Goal: Task Accomplishment & Management: Manage account settings

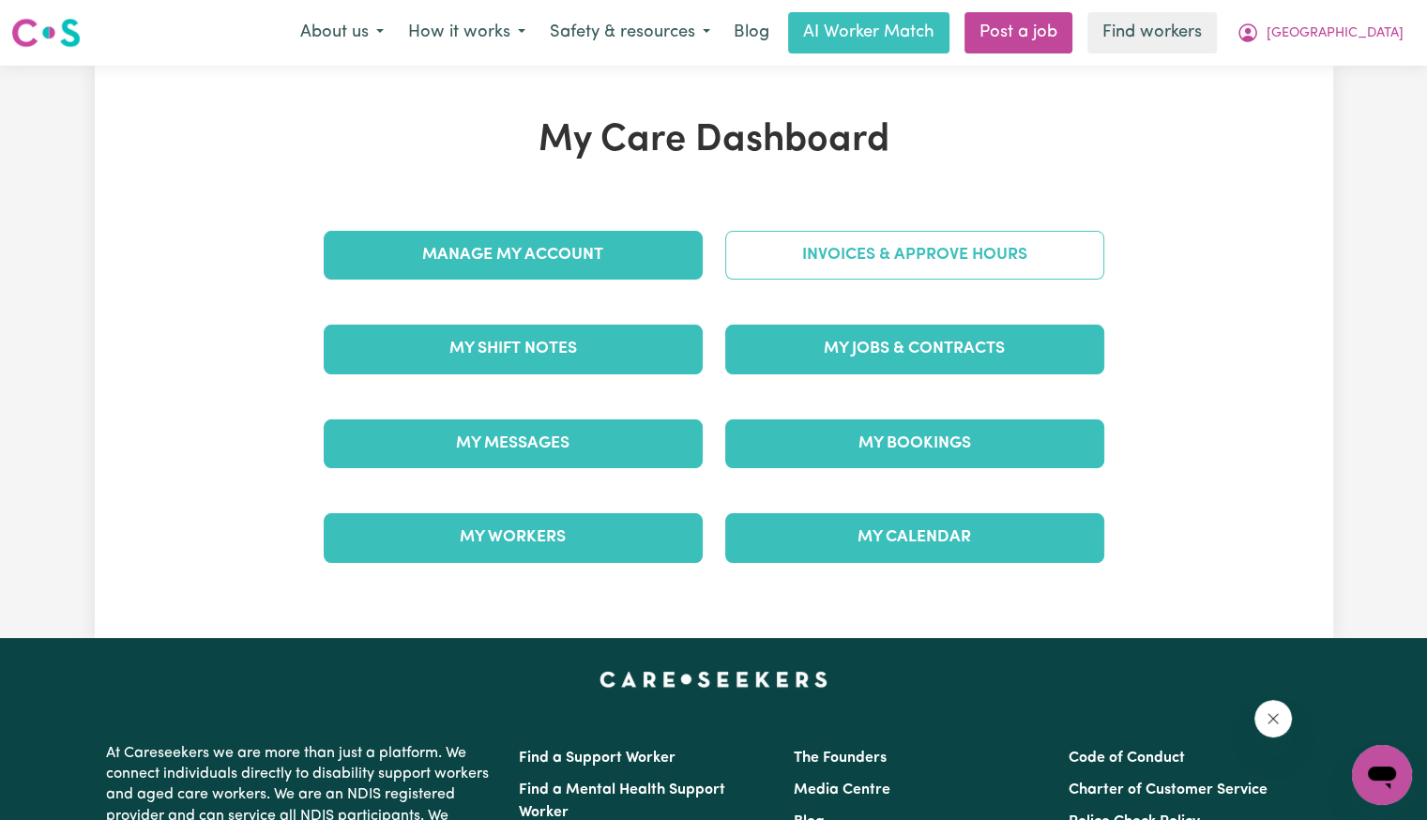
click at [859, 258] on link "Invoices & Approve Hours" at bounding box center [914, 255] width 379 height 49
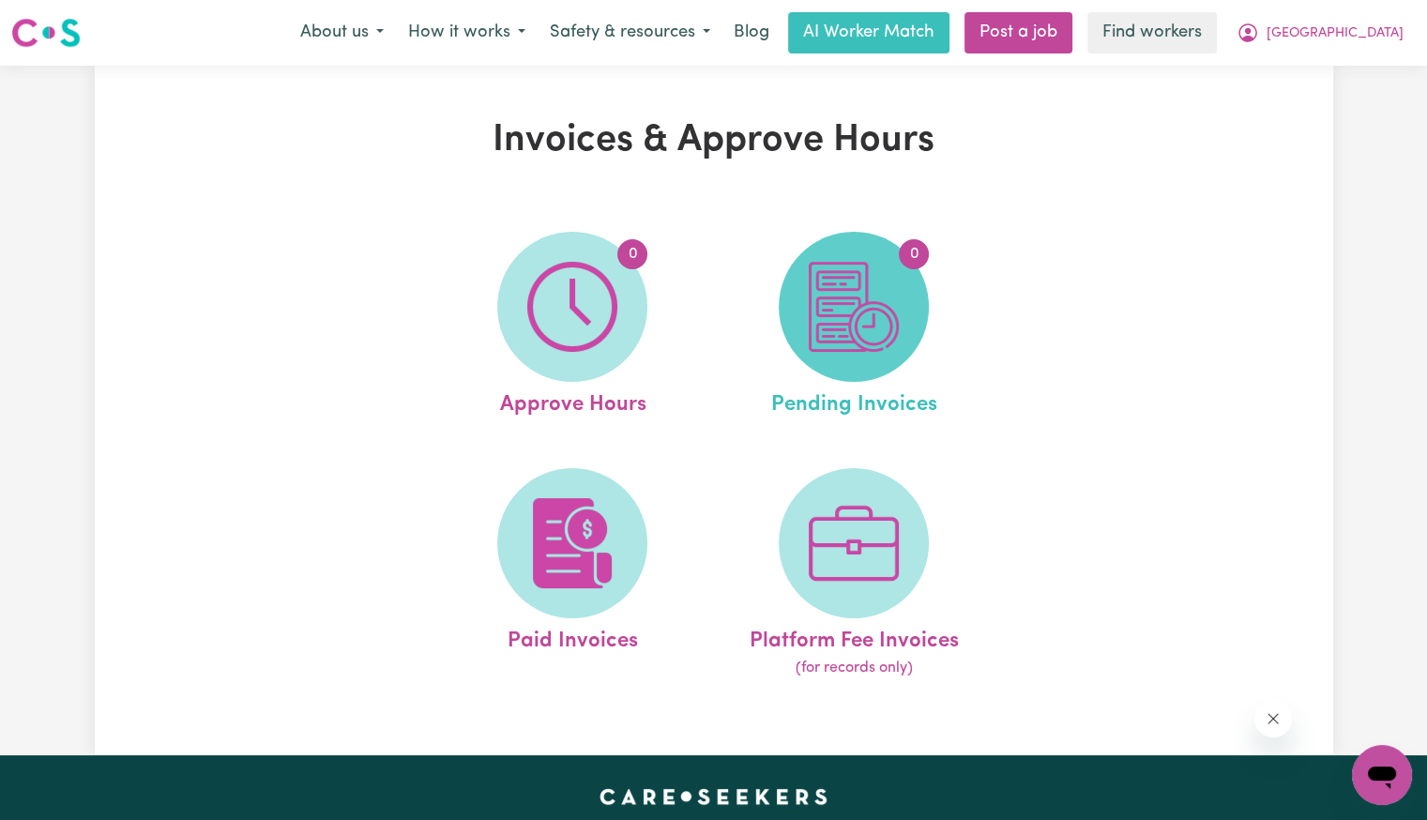
click at [851, 327] on img at bounding box center [854, 307] width 90 height 90
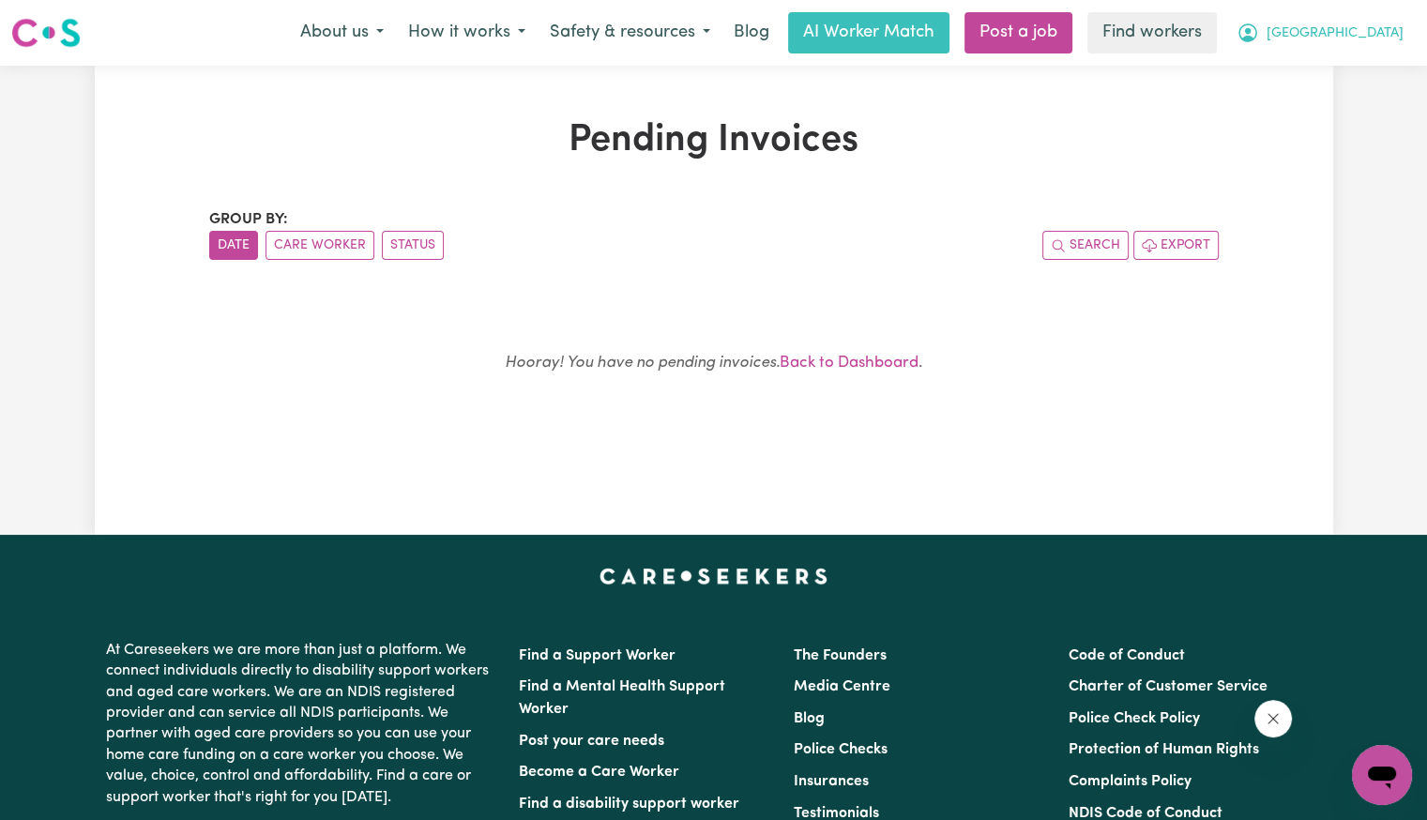
click at [1380, 27] on span "[GEOGRAPHIC_DATA]" at bounding box center [1335, 33] width 137 height 21
click at [1361, 69] on link "My Dashboard" at bounding box center [1341, 73] width 148 height 36
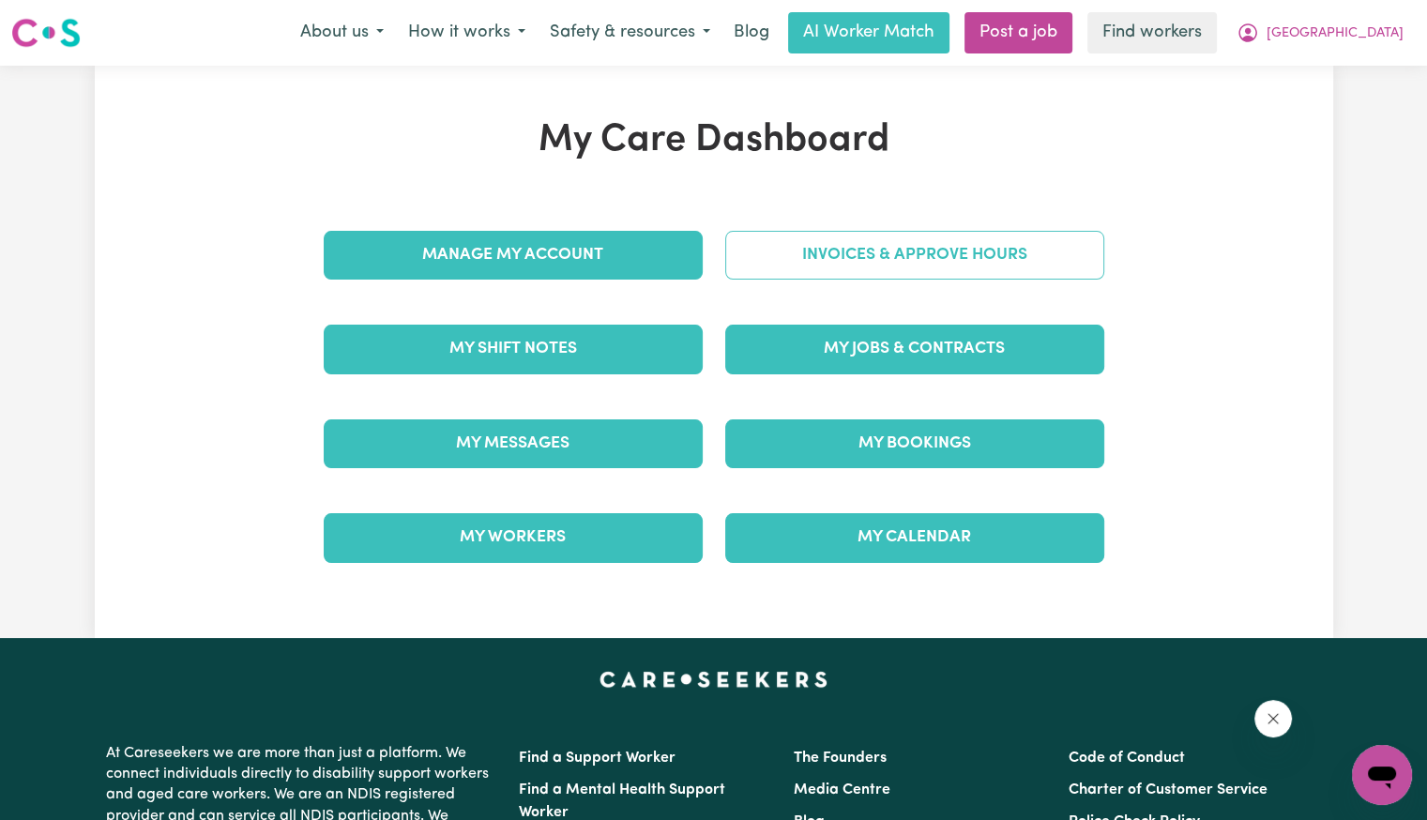
click at [796, 272] on link "Invoices & Approve Hours" at bounding box center [914, 255] width 379 height 49
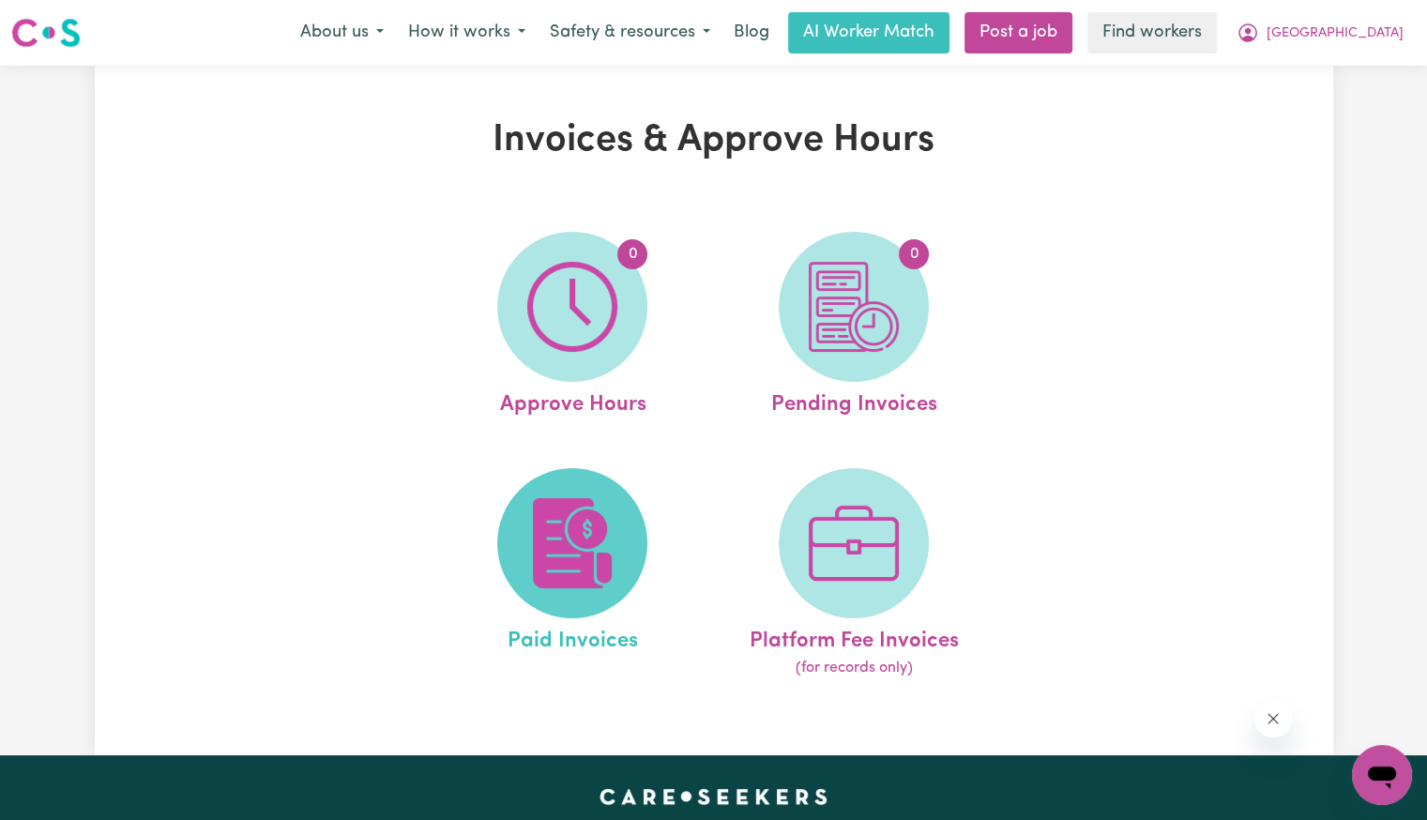
click at [608, 513] on img at bounding box center [572, 543] width 90 height 90
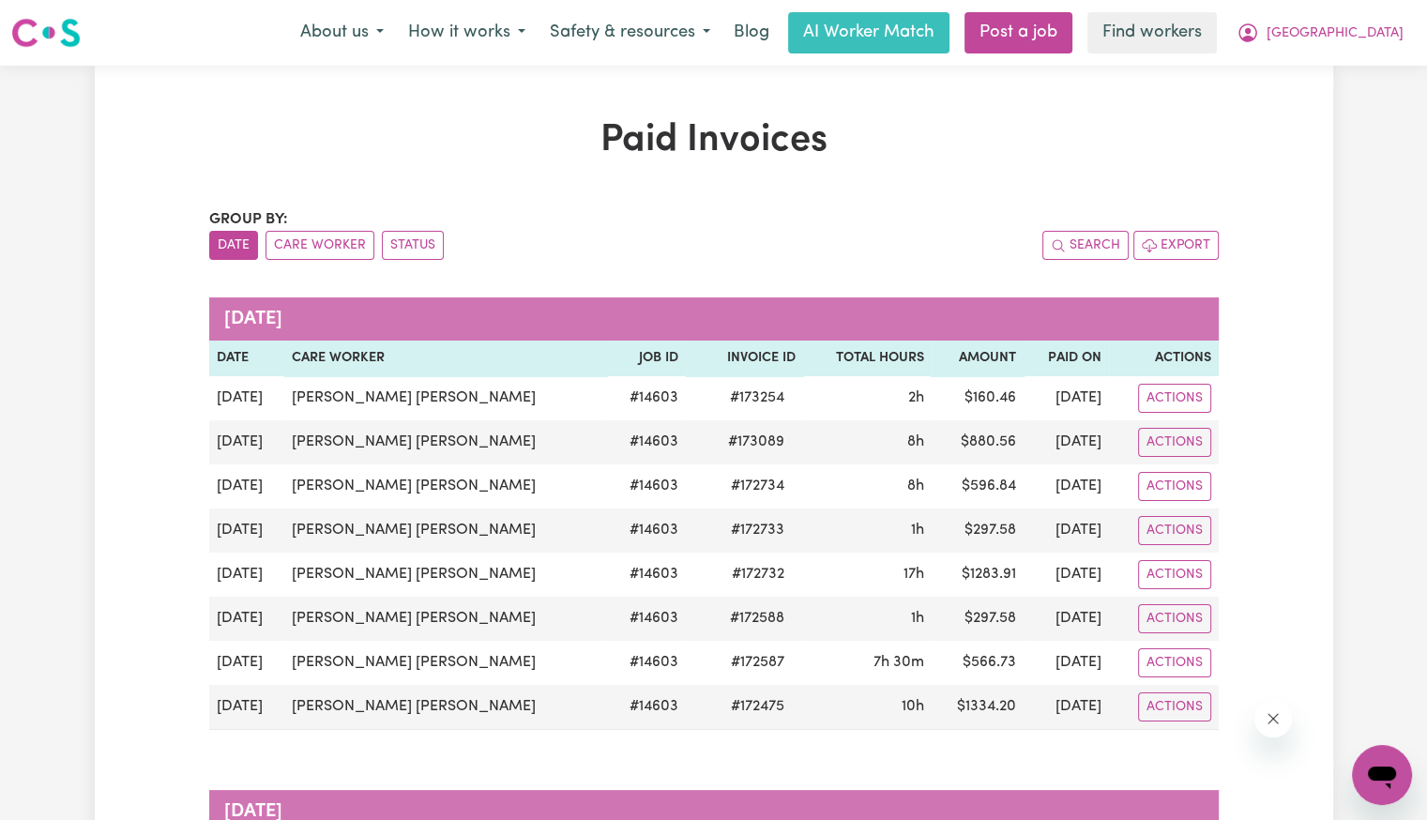
click at [1361, 53] on div "About us How it works Safety & resources Blog AI Worker Match Post a job Find w…" at bounding box center [852, 32] width 1128 height 41
drag, startPoint x: 1378, startPoint y: 38, endPoint x: 1378, endPoint y: 53, distance: 15.0
click at [1377, 38] on span "[GEOGRAPHIC_DATA]" at bounding box center [1335, 33] width 137 height 21
click at [1345, 104] on link "Logout" at bounding box center [1341, 108] width 148 height 36
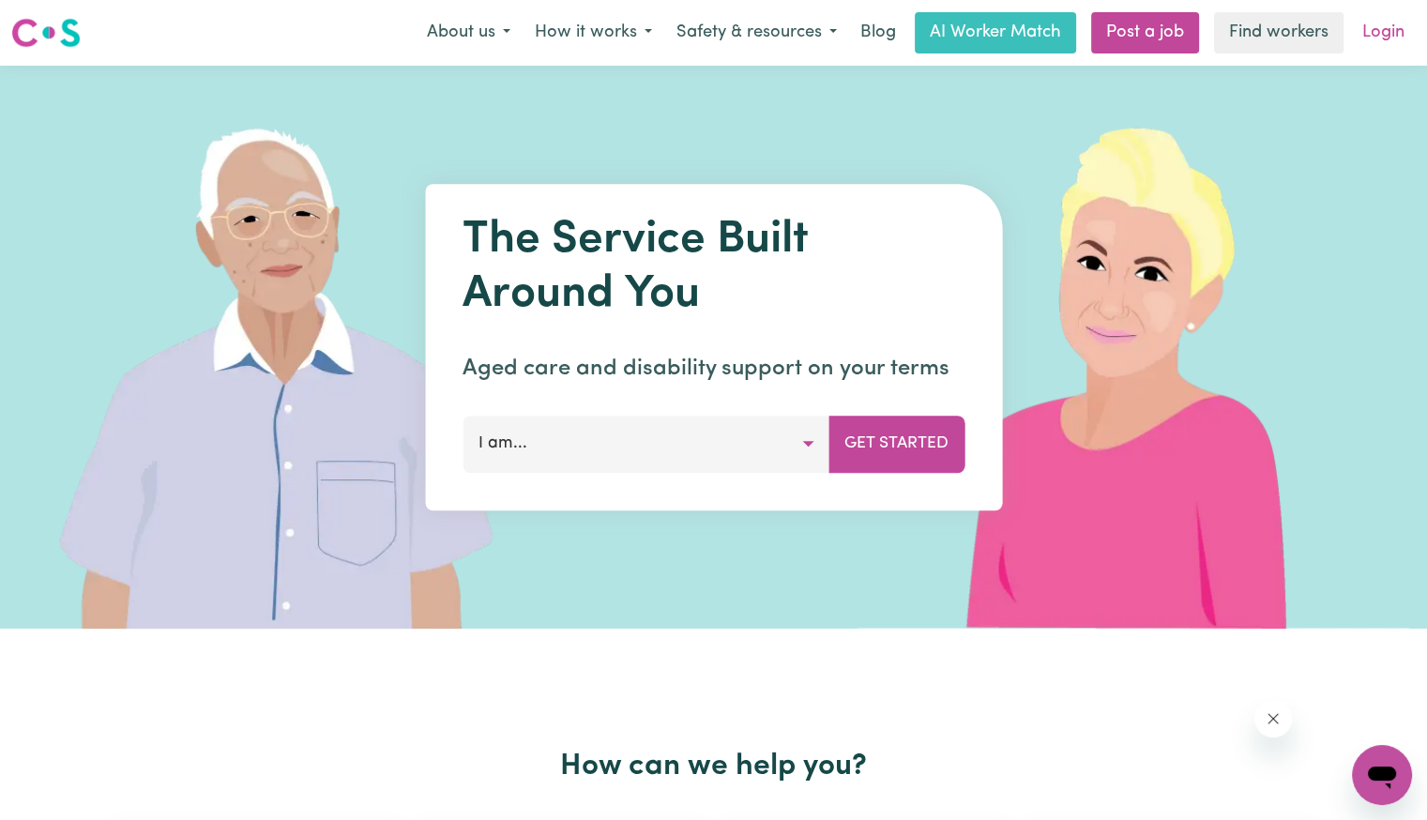
click at [1385, 40] on link "Login" at bounding box center [1383, 32] width 65 height 41
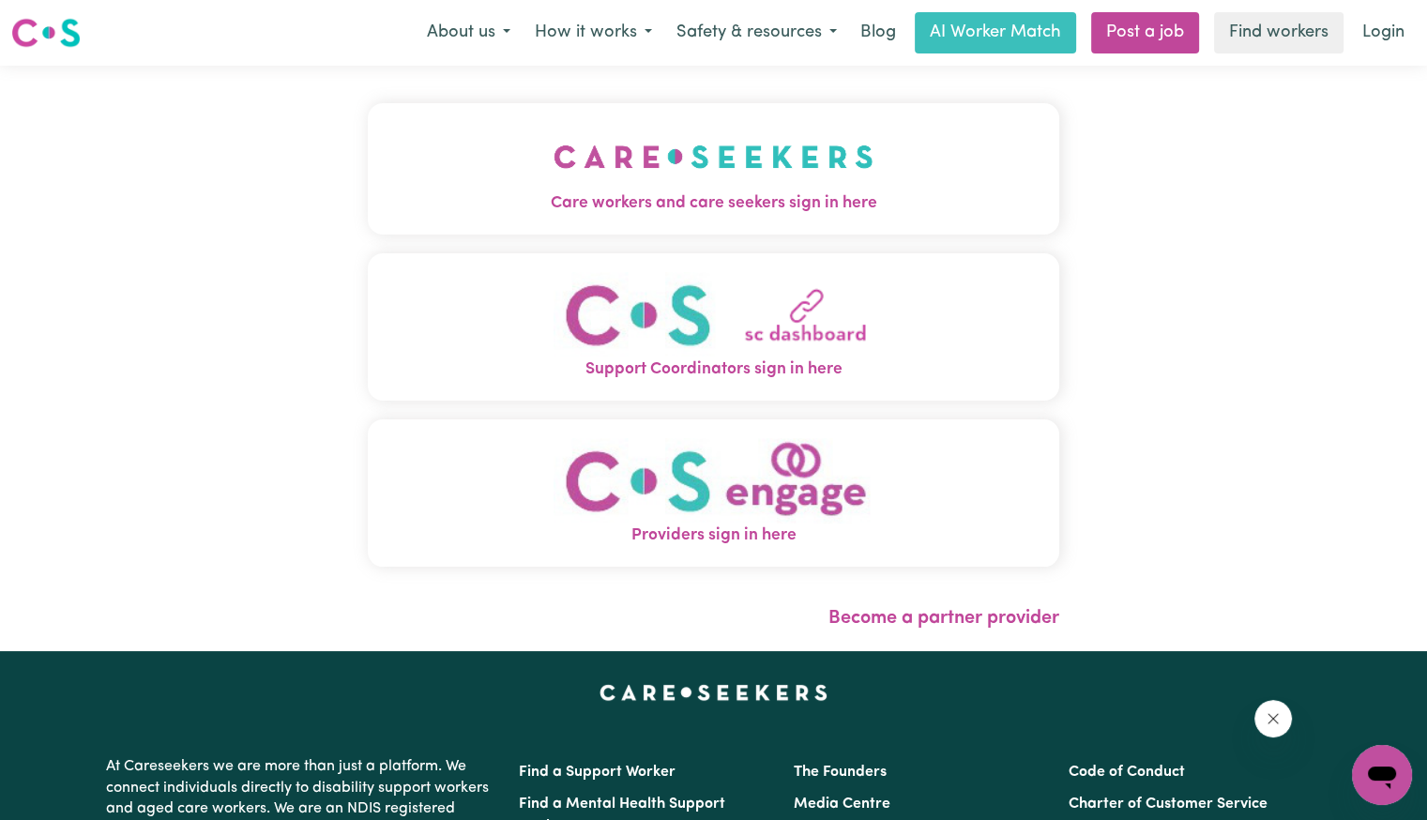
click at [478, 194] on span "Care workers and care seekers sign in here" at bounding box center [714, 203] width 692 height 24
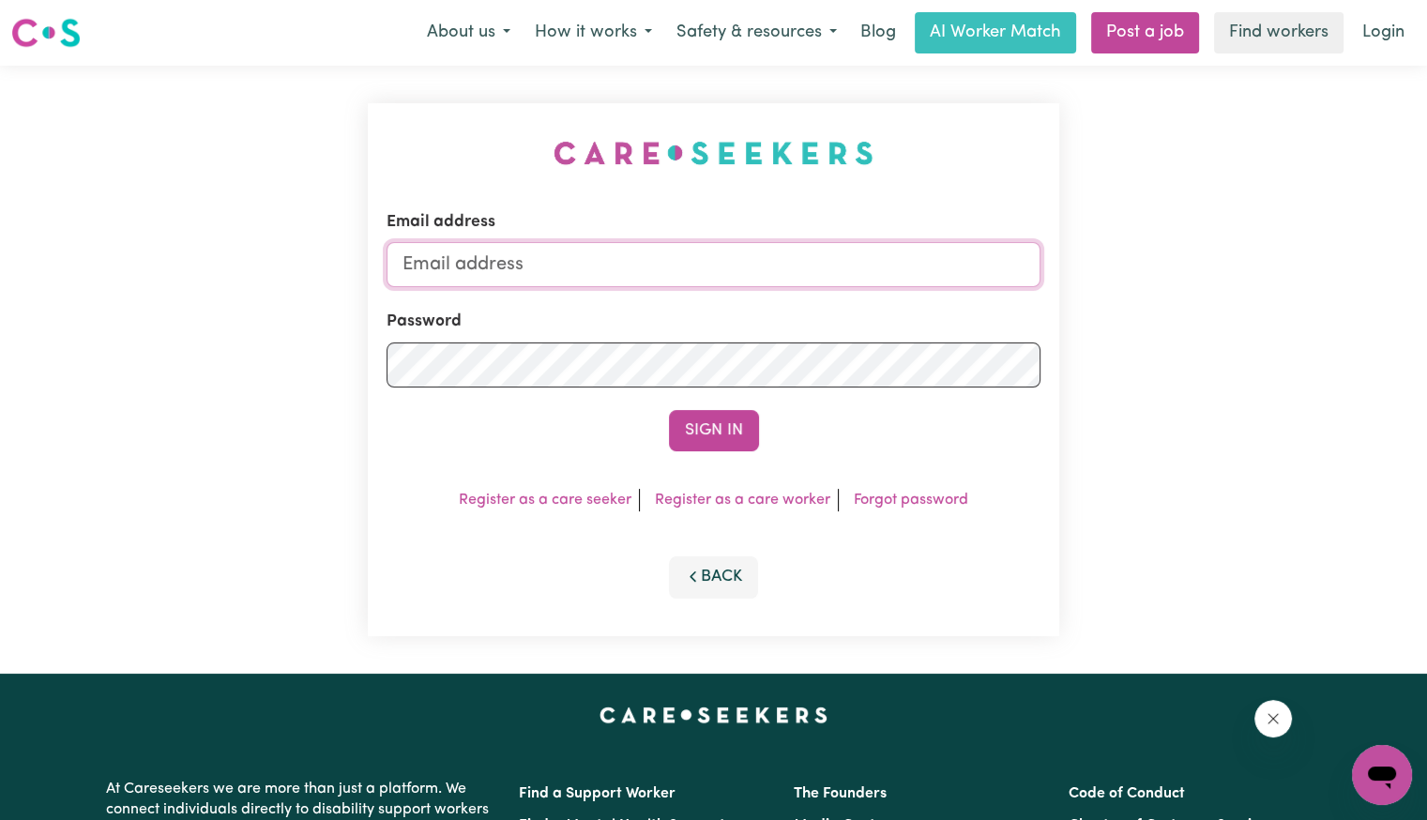
click at [755, 277] on input "Email address" at bounding box center [714, 264] width 654 height 45
drag, startPoint x: 510, startPoint y: 259, endPoint x: 1485, endPoint y: 339, distance: 978.3
click at [1426, 339] on html "Menu About us How it works Safety & resources Blog AI Worker Match Post a job F…" at bounding box center [713, 710] width 1427 height 1421
drag, startPoint x: 503, startPoint y: 260, endPoint x: 619, endPoint y: 259, distance: 116.4
click at [619, 256] on input "Superuser~cait" at bounding box center [714, 264] width 654 height 45
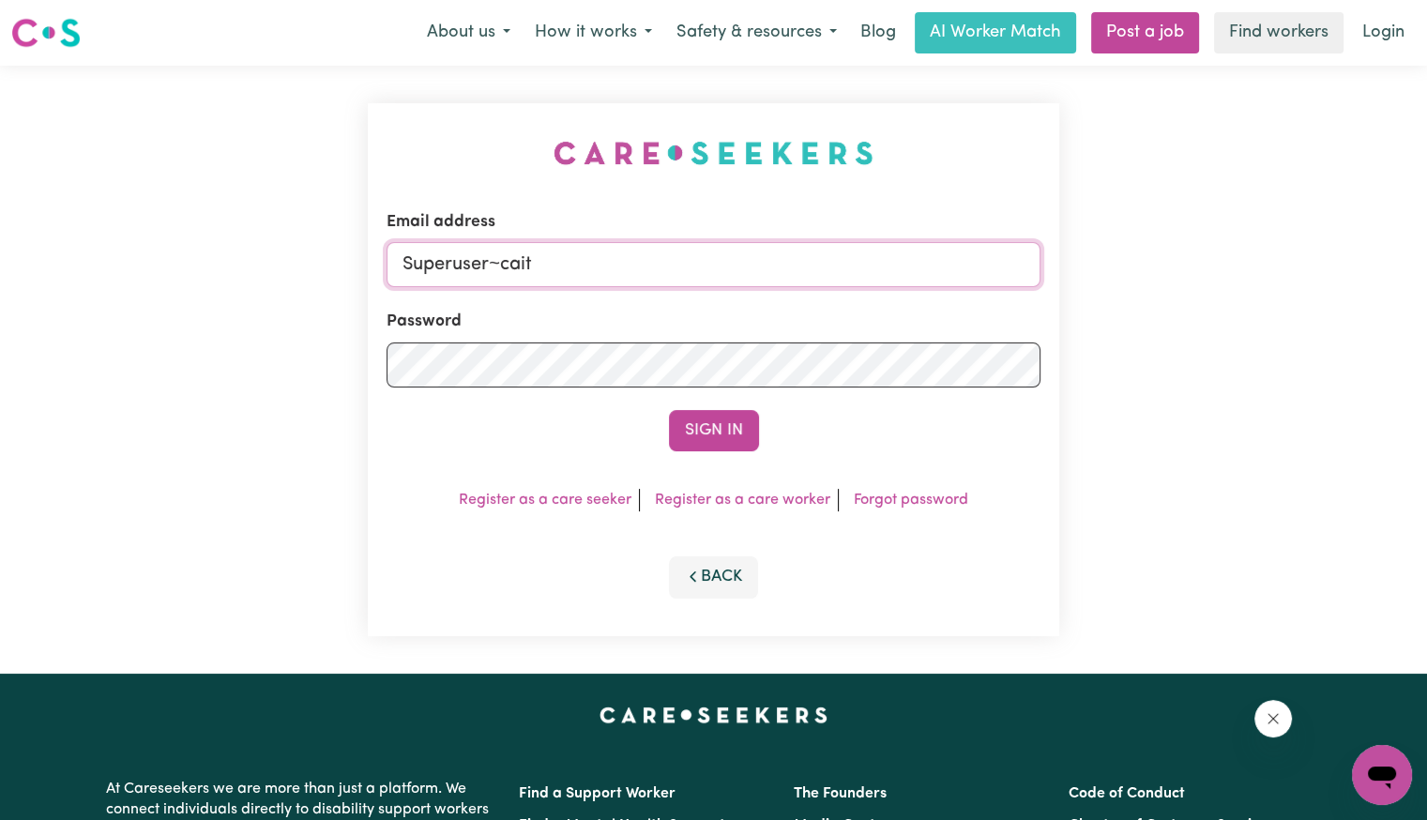
paste input "mailto:[EMAIL_ADDRESS][DOMAIN_NAME]"
drag, startPoint x: 561, startPoint y: 261, endPoint x: 503, endPoint y: 261, distance: 58.2
click at [503, 261] on input "Superuser~mailto:[EMAIL_ADDRESS][DOMAIN_NAME]" at bounding box center [714, 264] width 654 height 45
click at [669, 410] on button "Sign In" at bounding box center [714, 430] width 90 height 41
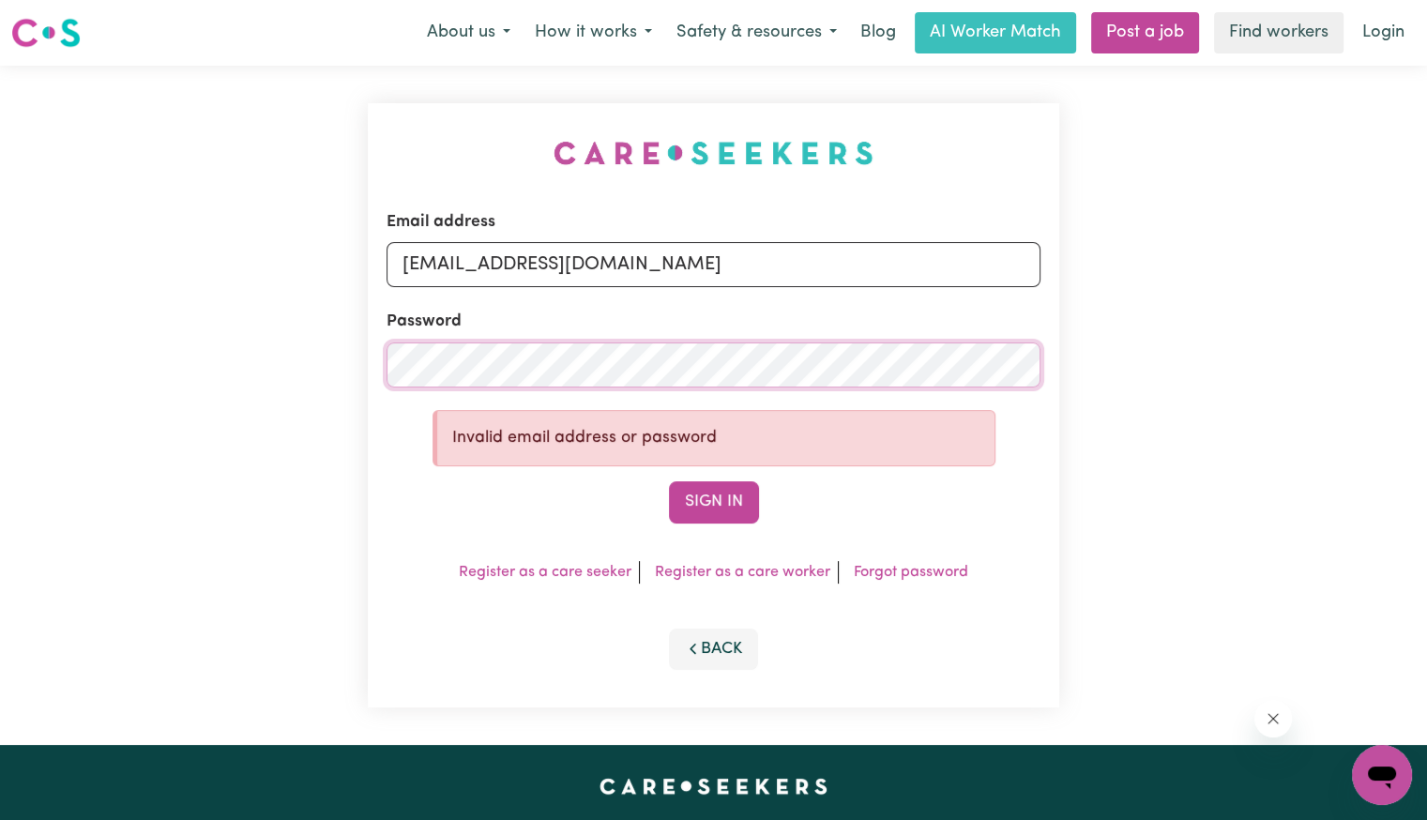
click at [94, 365] on div "Email address [EMAIL_ADDRESS][DOMAIN_NAME] Password Invalid email address or pa…" at bounding box center [713, 405] width 1427 height 679
click at [669, 481] on button "Sign In" at bounding box center [714, 501] width 90 height 41
click at [917, 264] on input "[EMAIL_ADDRESS][DOMAIN_NAME]" at bounding box center [714, 264] width 654 height 45
drag, startPoint x: 505, startPoint y: 265, endPoint x: 864, endPoint y: 271, distance: 359.5
click at [864, 271] on input "[EMAIL_ADDRESS][DOMAIN_NAME]" at bounding box center [714, 264] width 654 height 45
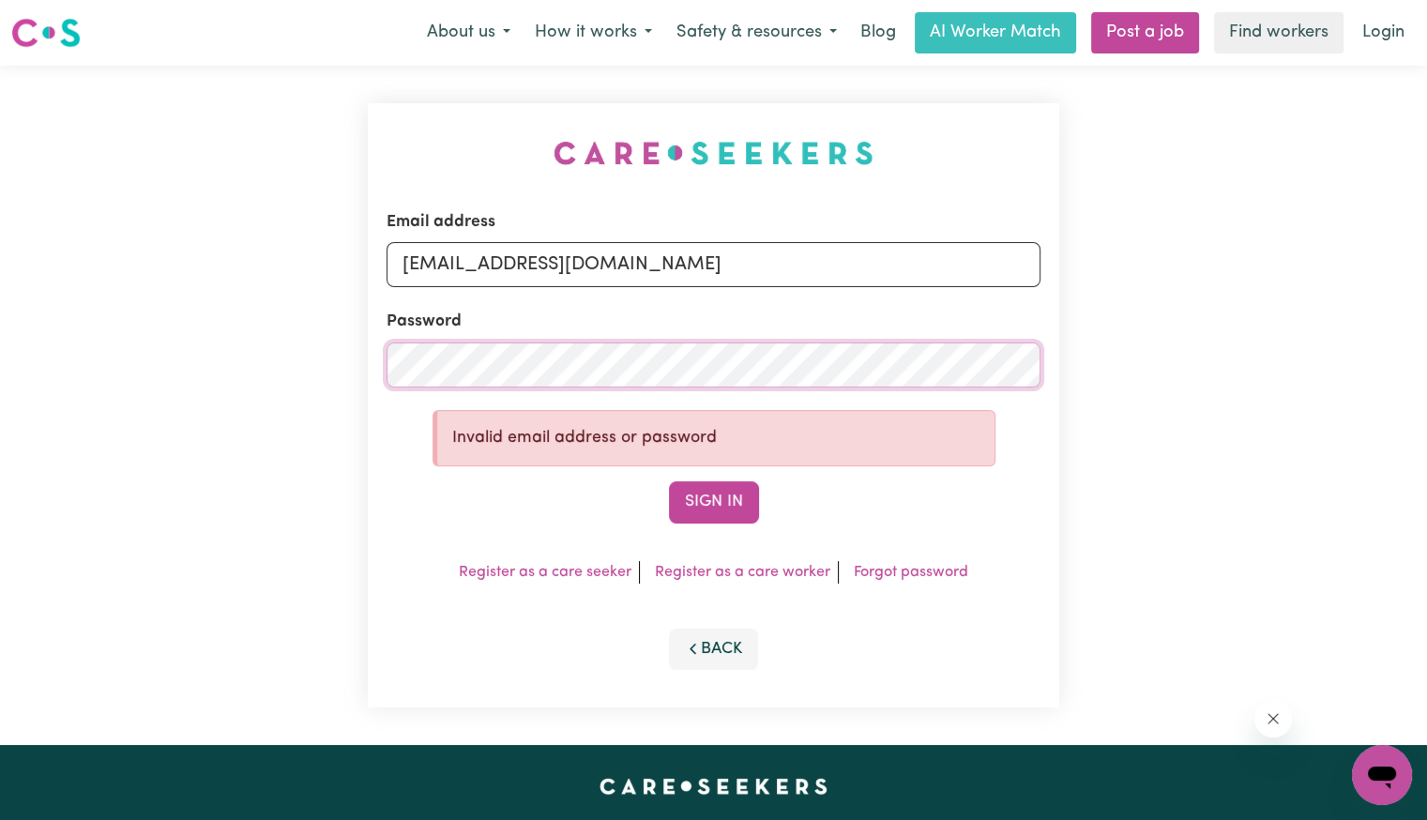
click at [179, 376] on div "Email address [EMAIL_ADDRESS][DOMAIN_NAME] Password Invalid email address or pa…" at bounding box center [713, 405] width 1427 height 679
click at [669, 481] on button "Sign In" at bounding box center [714, 501] width 90 height 41
drag, startPoint x: 507, startPoint y: 263, endPoint x: 999, endPoint y: 252, distance: 492.8
click at [999, 252] on input "[EMAIL_ADDRESS][DOMAIN_NAME]" at bounding box center [714, 264] width 654 height 45
paste input "mailto:[EMAIL_ADDRESS][DOMAIN_NAME]"
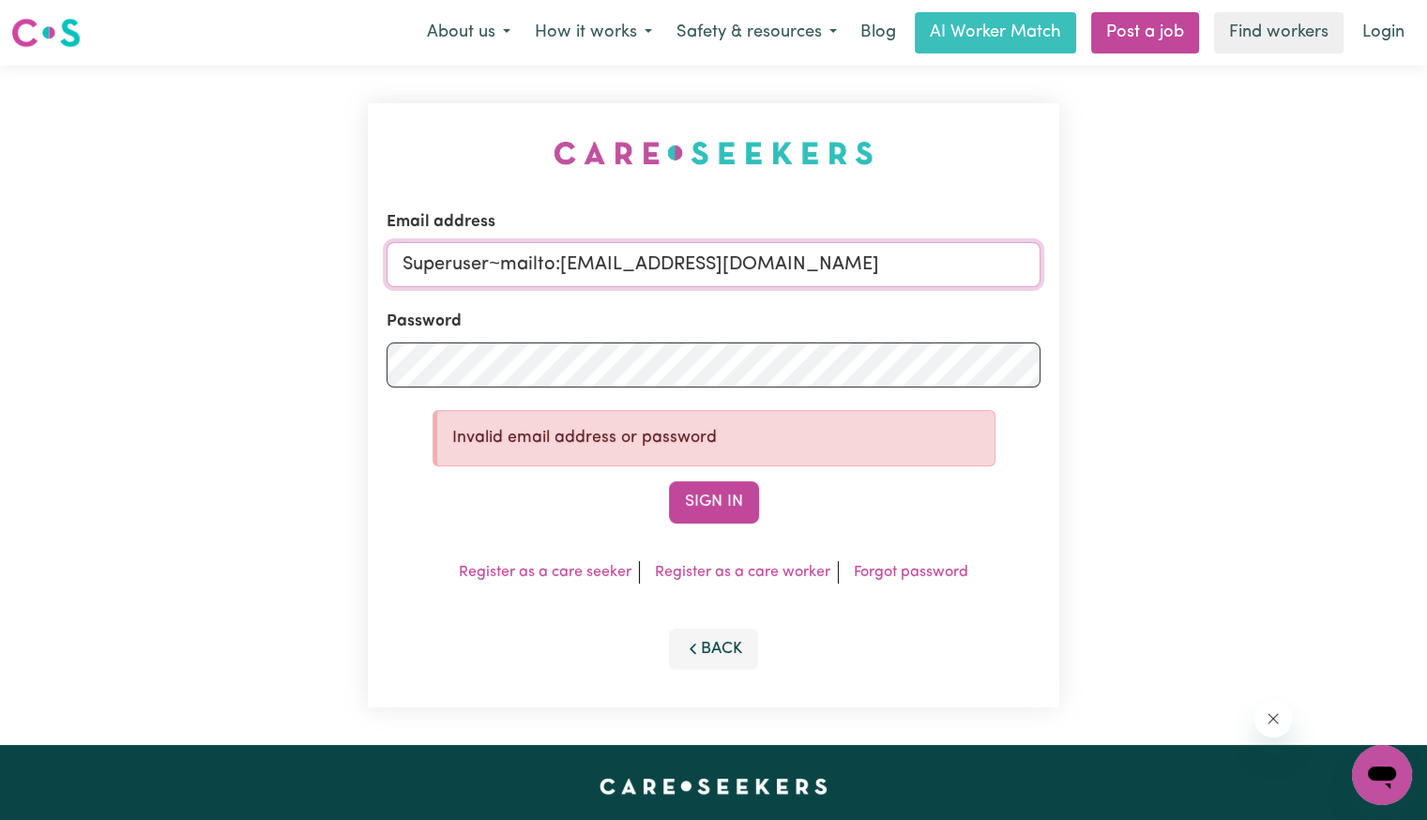
drag, startPoint x: 563, startPoint y: 263, endPoint x: 502, endPoint y: 267, distance: 61.2
click at [502, 267] on input "Superuser~mailto:[EMAIL_ADDRESS][DOMAIN_NAME]" at bounding box center [714, 264] width 654 height 45
click at [669, 481] on button "Sign In" at bounding box center [714, 501] width 90 height 41
drag, startPoint x: 504, startPoint y: 267, endPoint x: 1018, endPoint y: 290, distance: 514.8
click at [1018, 290] on form "Email address [EMAIL_ADDRESS][DOMAIN_NAME] Password Invalid email address or pa…" at bounding box center [714, 366] width 654 height 313
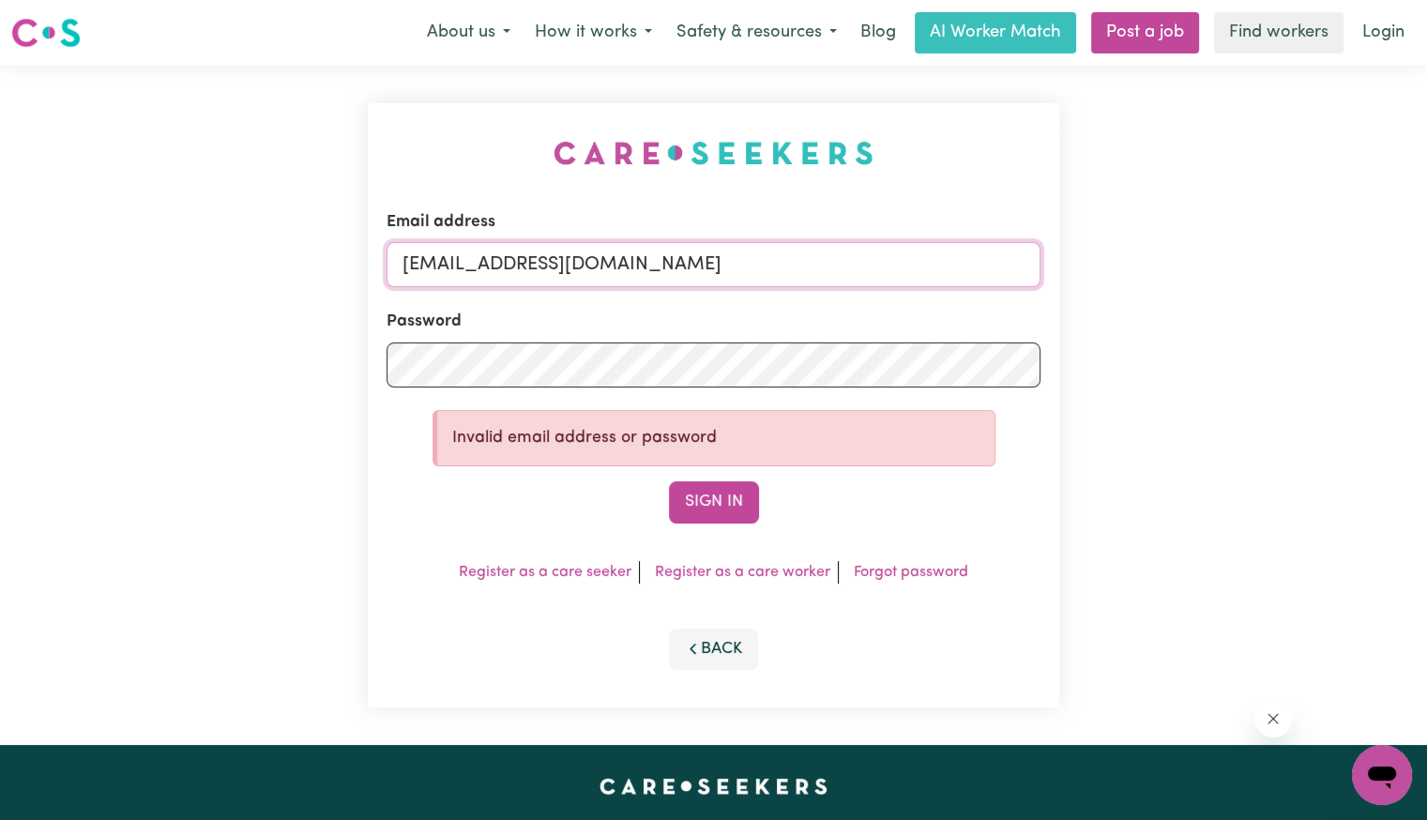
paste input "ynekalie"
type input "[EMAIL_ADDRESS][DOMAIN_NAME]"
click at [736, 509] on button "Sign In" at bounding box center [714, 501] width 90 height 41
